Goal: Browse casually: Explore the website without a specific task or goal

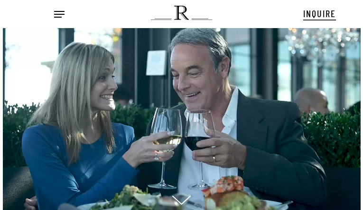
scroll to position [10, 11]
